Goal: Information Seeking & Learning: Find contact information

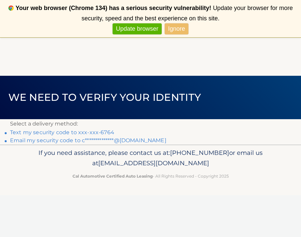
click at [103, 131] on link "Text my security code to xxx-xxx-6764" at bounding box center [62, 132] width 104 height 6
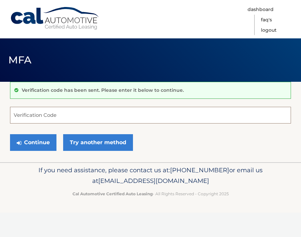
click at [75, 111] on input "Verification Code" at bounding box center [150, 115] width 281 height 17
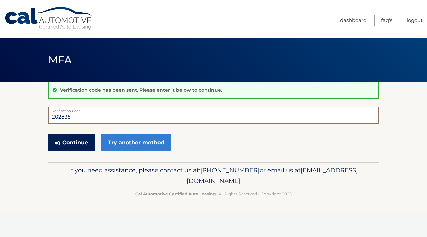
type input "202835"
click at [79, 146] on button "Continue" at bounding box center [71, 142] width 46 height 17
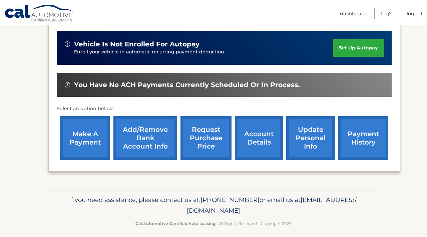
scroll to position [167, 0]
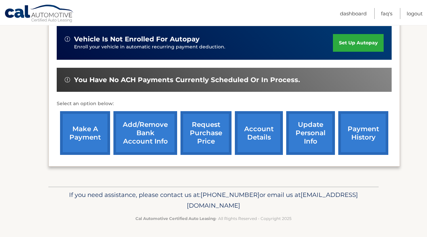
click at [217, 135] on link "request purchase price" at bounding box center [206, 133] width 51 height 44
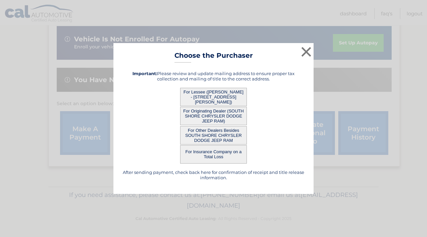
click at [224, 96] on button "For Lessee ([PERSON_NAME] - [STREET_ADDRESS][PERSON_NAME])" at bounding box center [213, 97] width 67 height 18
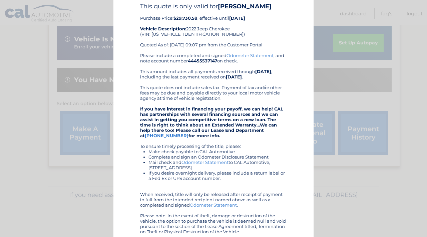
scroll to position [0, 0]
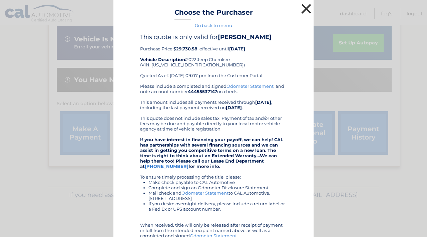
click at [307, 12] on button "×" at bounding box center [306, 8] width 13 height 13
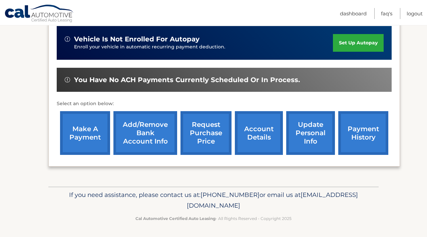
click at [257, 137] on link "account details" at bounding box center [259, 133] width 48 height 44
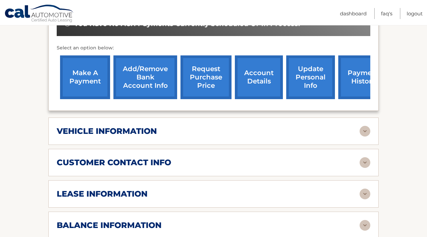
scroll to position [247, 0]
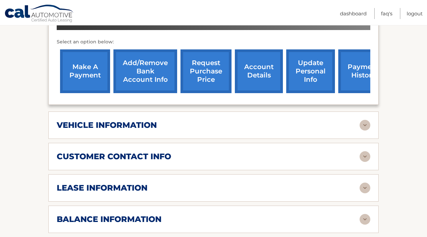
click at [182, 183] on div "lease information" at bounding box center [208, 188] width 303 height 10
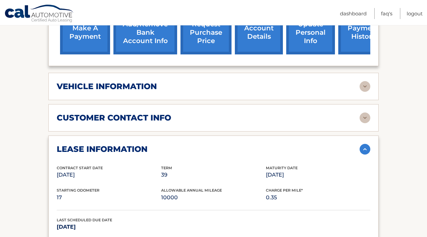
scroll to position [284, 0]
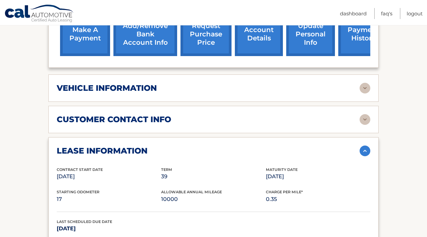
click at [178, 115] on div "customer contact info" at bounding box center [208, 120] width 303 height 10
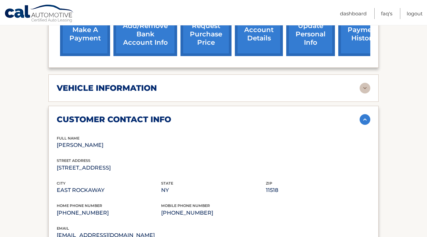
click at [171, 83] on div "vehicle information" at bounding box center [208, 88] width 303 height 10
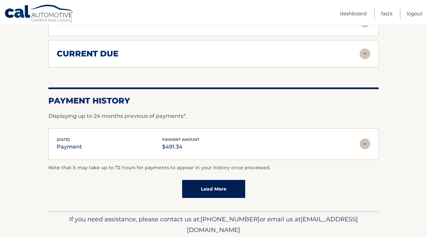
scroll to position [906, 0]
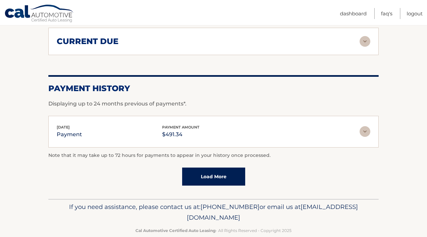
drag, startPoint x: 271, startPoint y: 204, endPoint x: 156, endPoint y: 205, distance: 115.2
click at [187, 205] on span "[EMAIL_ADDRESS][DOMAIN_NAME]" at bounding box center [272, 212] width 171 height 18
copy span "[EMAIL_ADDRESS][DOMAIN_NAME]"
